Goal: Information Seeking & Learning: Understand process/instructions

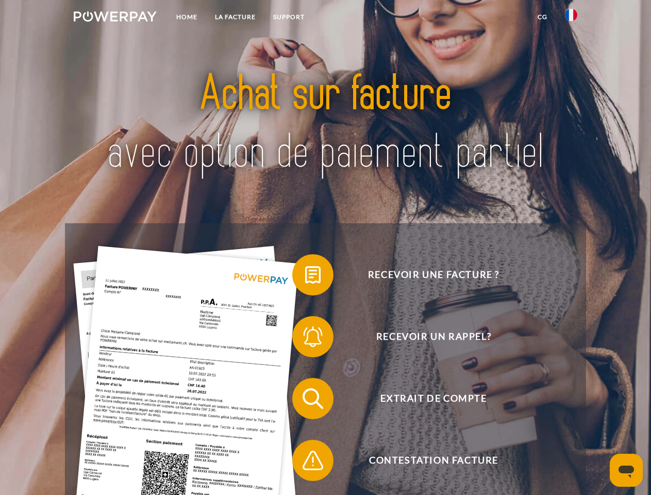
click at [115, 18] on img at bounding box center [115, 16] width 83 height 10
click at [571, 18] on img at bounding box center [571, 15] width 12 height 12
click at [542, 17] on link "CG" at bounding box center [542, 17] width 27 height 19
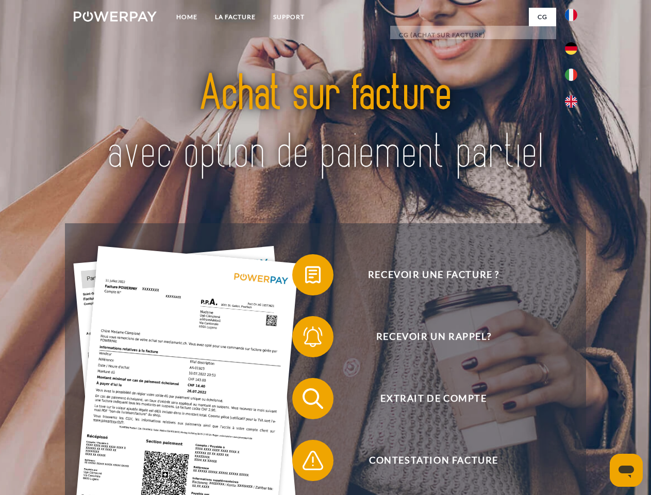
click at [305, 277] on span at bounding box center [298, 275] width 52 height 52
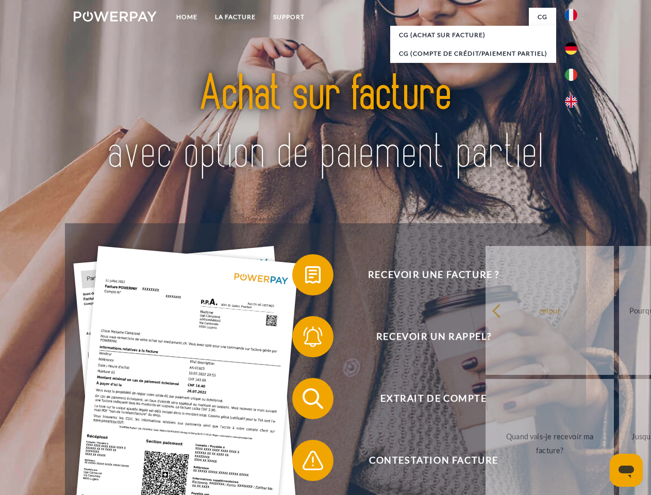
click at [485, 339] on link "retour" at bounding box center [549, 310] width 128 height 129
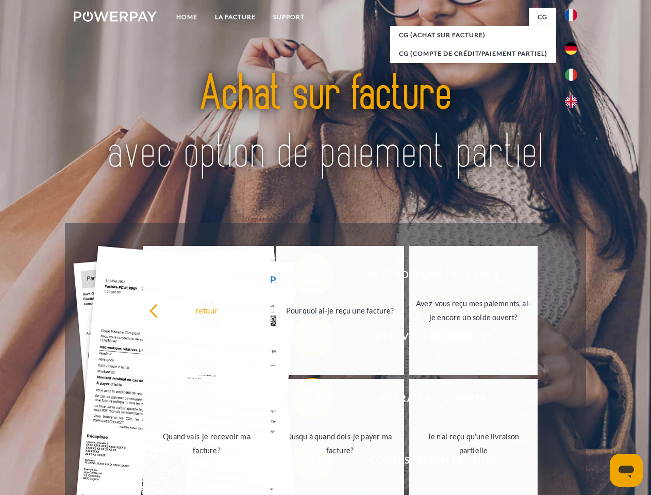
click at [271, 400] on link "Quand vais-je recevoir ma facture?" at bounding box center [207, 443] width 128 height 129
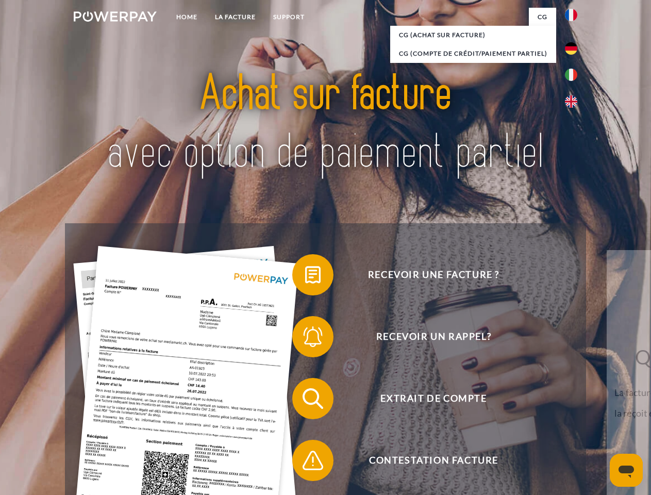
click at [305, 462] on span at bounding box center [298, 460] width 52 height 52
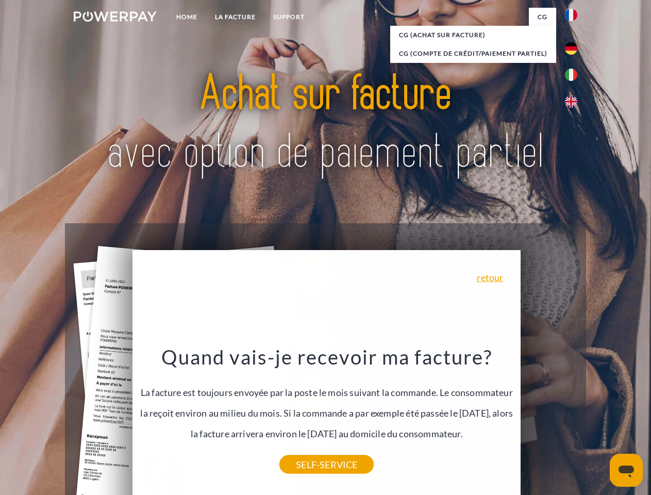
click at [626, 470] on icon "Ouvrir la fenêtre de messagerie" at bounding box center [625, 471] width 15 height 12
